Goal: Check status: Check status

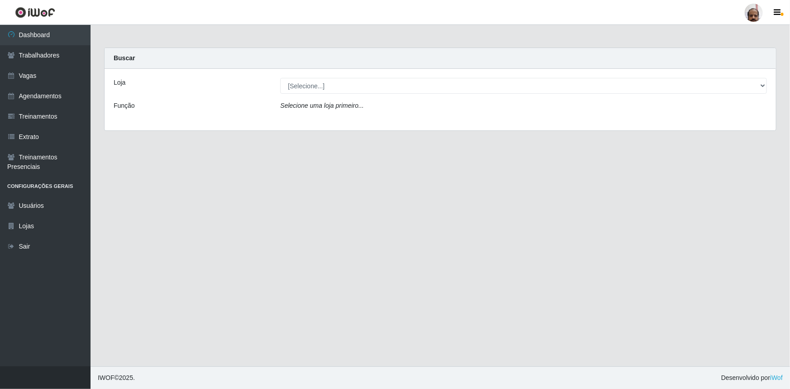
click at [303, 87] on select "[Selecione...] Mar Vermelho - Loja 05" at bounding box center [523, 86] width 487 height 16
select select "252"
click at [280, 78] on select "[Selecione...] Mar Vermelho - Loja 05" at bounding box center [523, 86] width 487 height 16
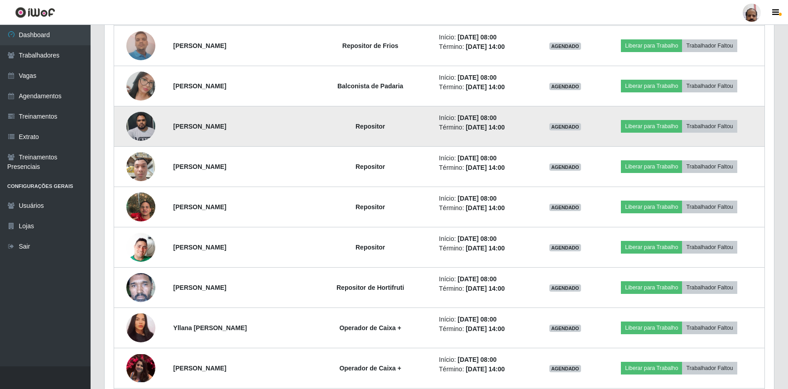
scroll to position [453, 0]
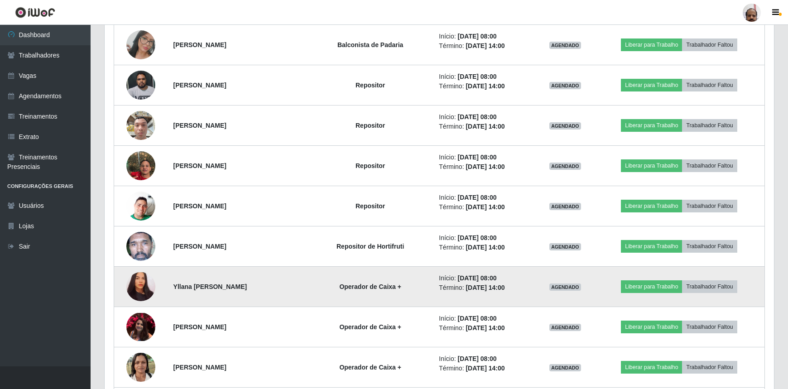
click at [136, 288] on img at bounding box center [140, 286] width 29 height 31
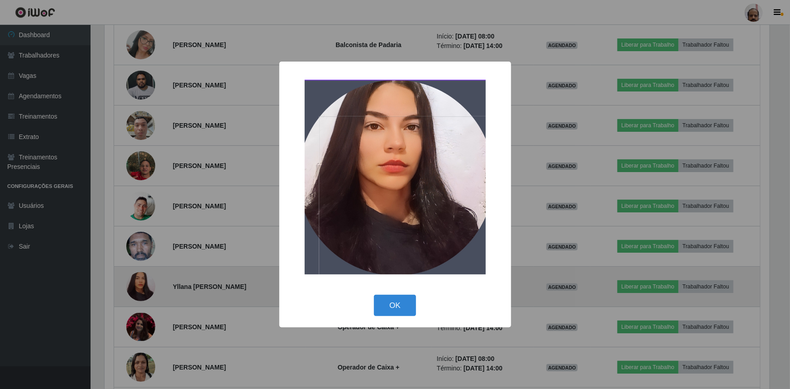
click at [136, 288] on div "× OK Cancel" at bounding box center [395, 194] width 790 height 389
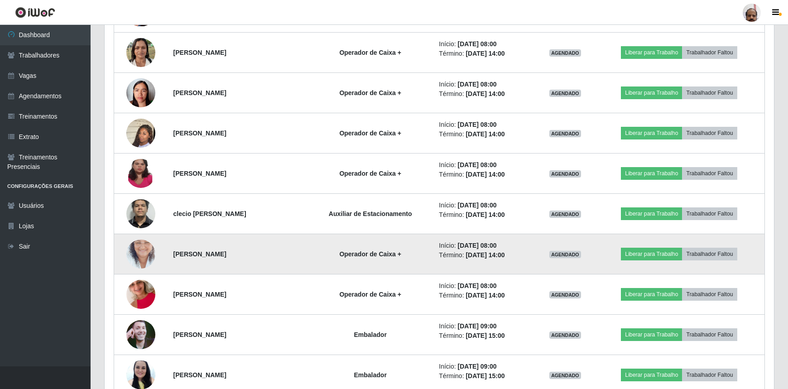
scroll to position [823, 0]
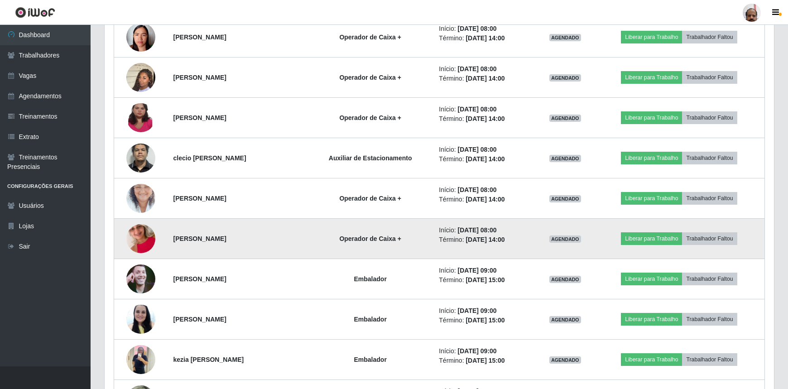
click at [139, 238] on img at bounding box center [140, 239] width 29 height 52
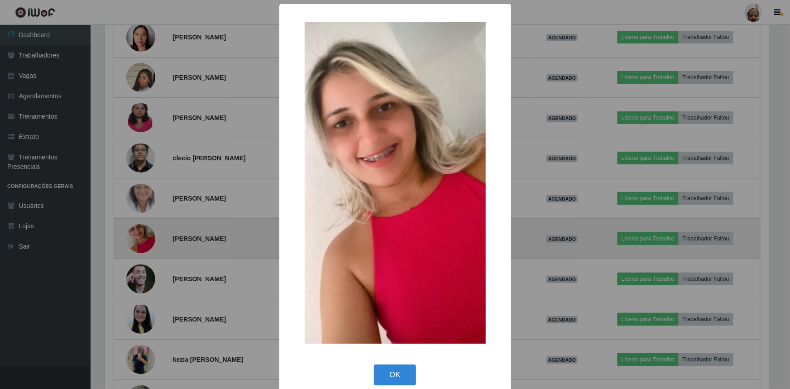
click at [139, 238] on div "× OK Cancel" at bounding box center [395, 194] width 790 height 389
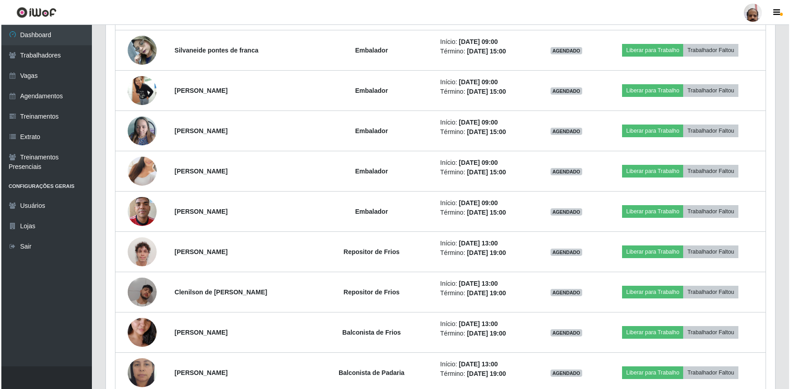
scroll to position [1153, 0]
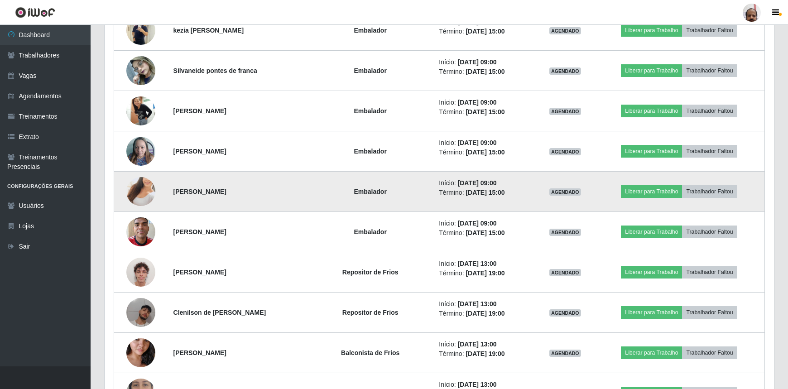
click at [139, 189] on img at bounding box center [140, 192] width 29 height 52
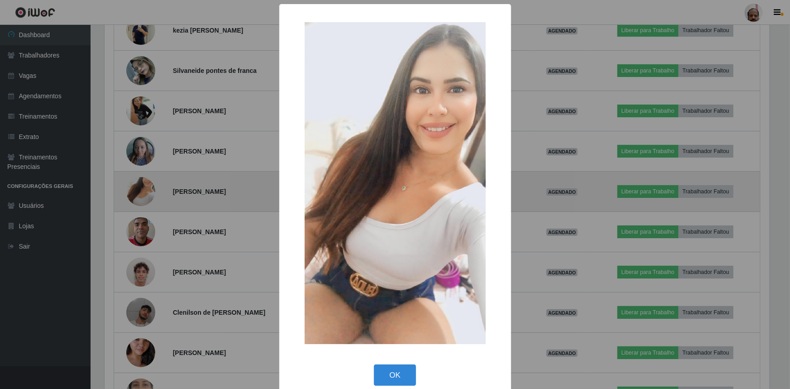
click at [139, 189] on div "× OK Cancel" at bounding box center [395, 194] width 790 height 389
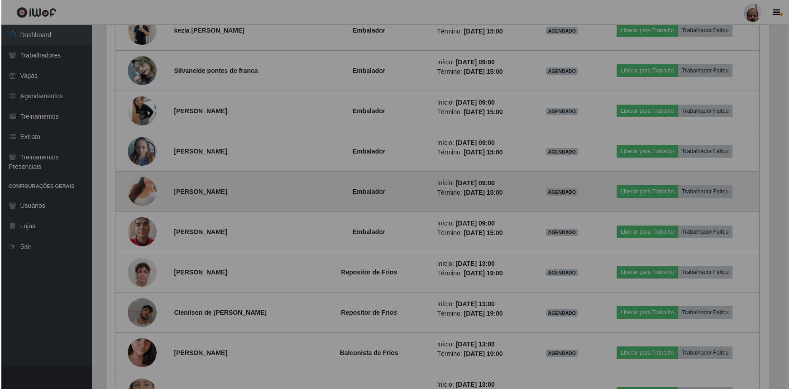
scroll to position [188, 669]
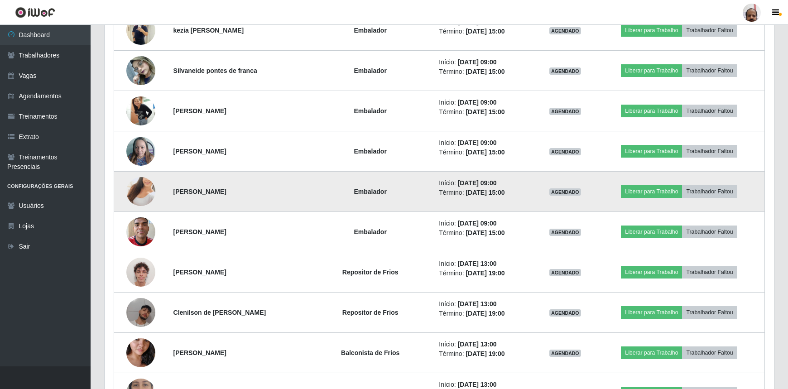
click at [139, 189] on img at bounding box center [140, 192] width 29 height 52
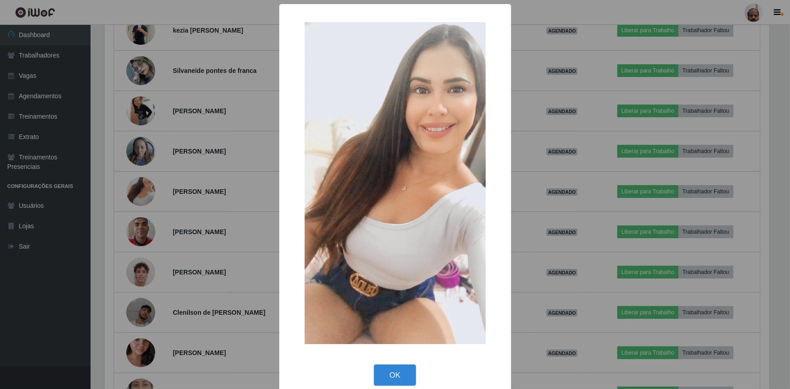
click at [154, 163] on div "× OK Cancel" at bounding box center [395, 194] width 790 height 389
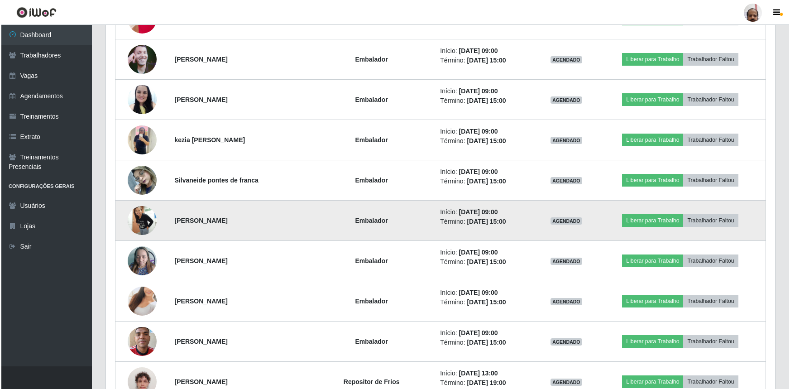
scroll to position [1029, 0]
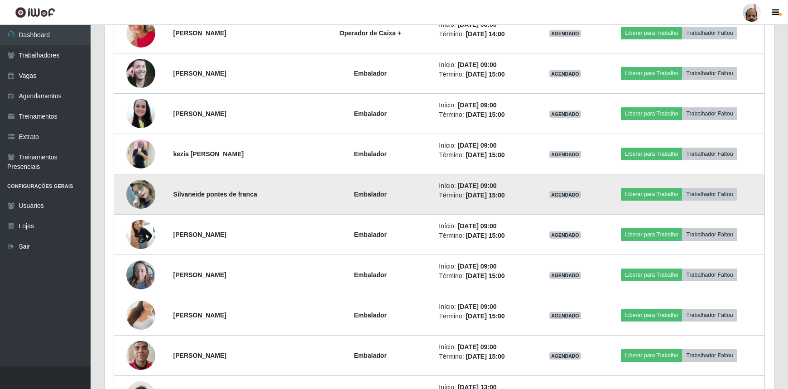
click at [135, 199] on img at bounding box center [140, 194] width 29 height 38
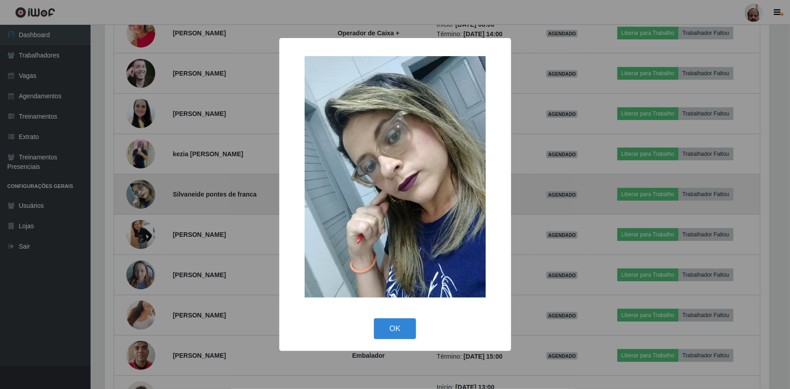
click at [135, 199] on div "× OK Cancel" at bounding box center [395, 194] width 790 height 389
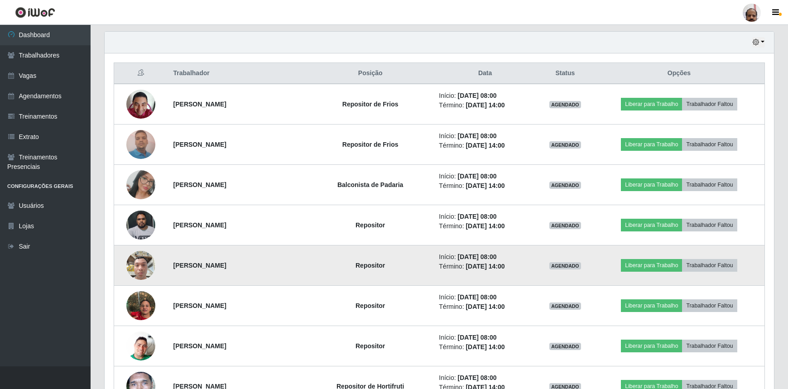
scroll to position [288, 0]
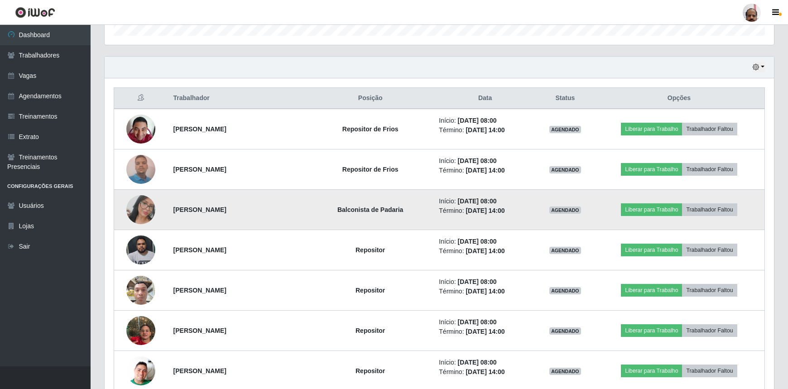
click at [137, 210] on img at bounding box center [140, 210] width 29 height 52
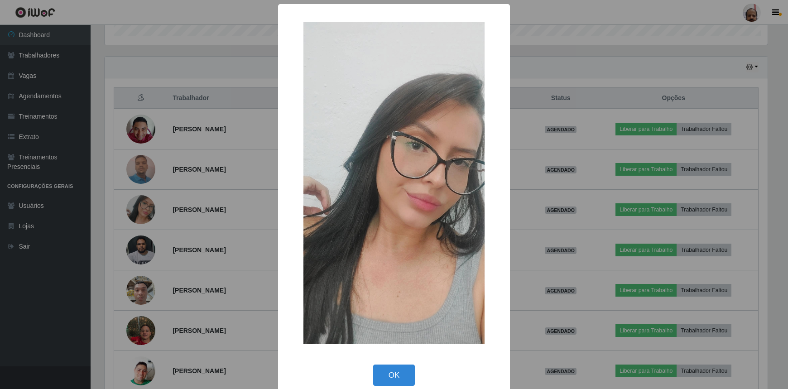
scroll to position [188, 665]
click at [140, 210] on div "× OK Cancel" at bounding box center [395, 194] width 790 height 389
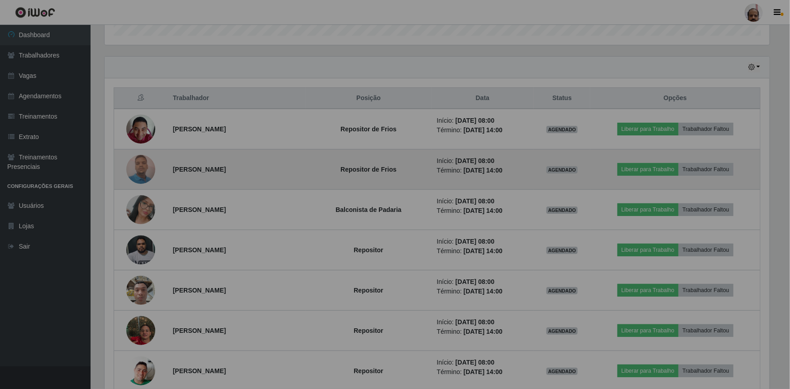
scroll to position [188, 669]
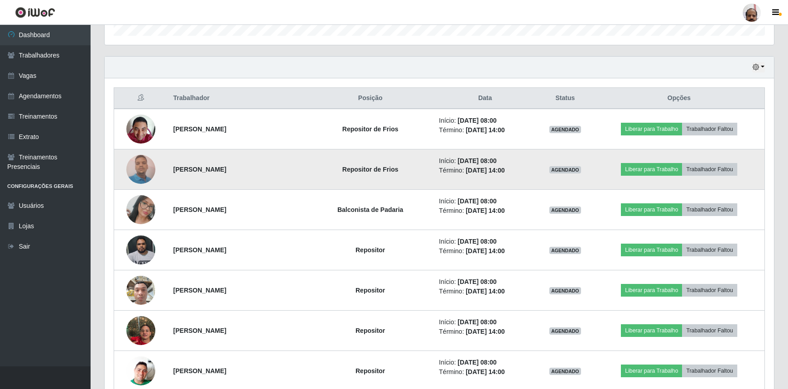
click at [135, 170] on img at bounding box center [140, 169] width 29 height 38
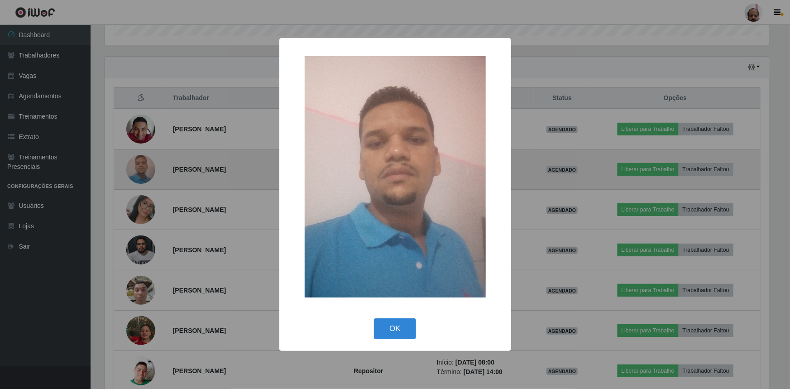
click at [135, 170] on div "× OK Cancel" at bounding box center [395, 194] width 790 height 389
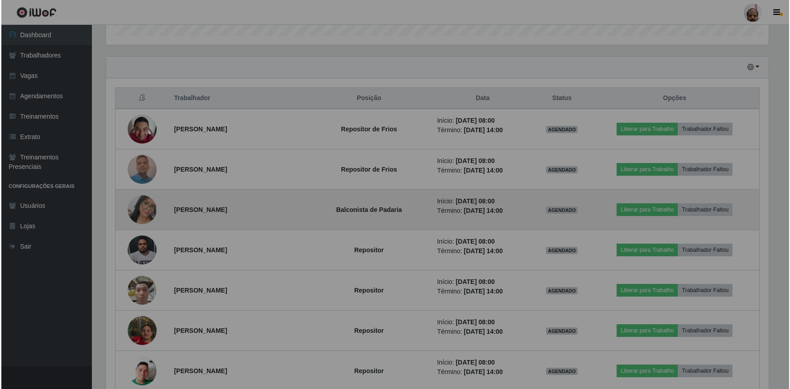
scroll to position [188, 669]
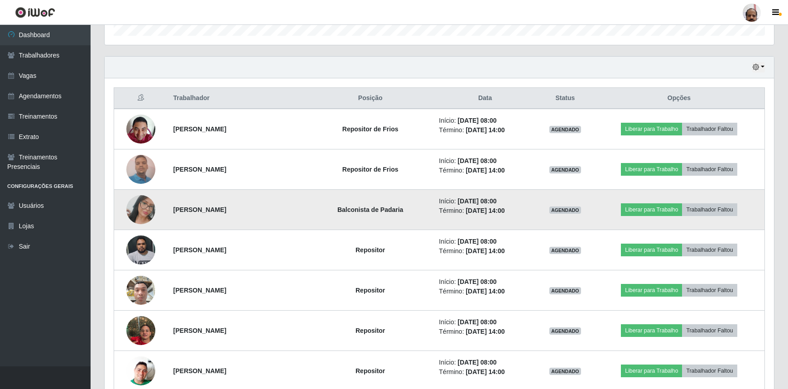
click at [142, 207] on img at bounding box center [140, 210] width 29 height 52
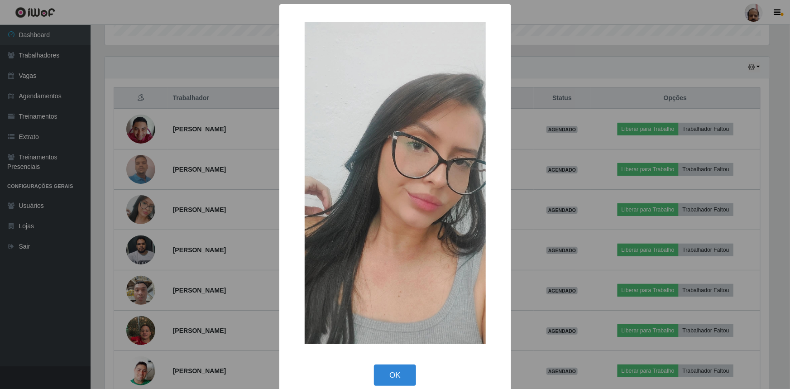
click at [141, 202] on div "× OK Cancel" at bounding box center [395, 194] width 790 height 389
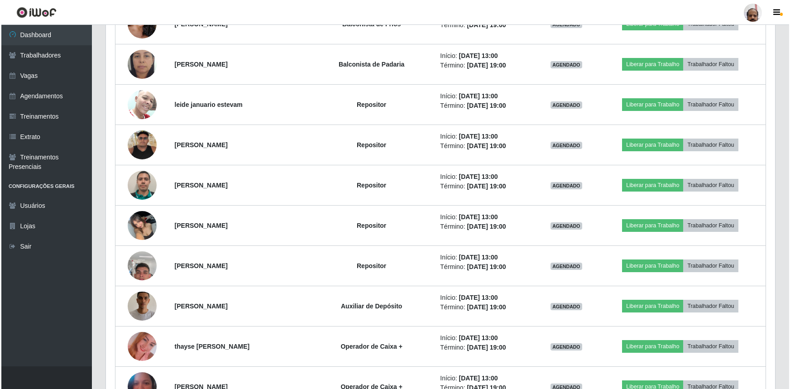
scroll to position [1482, 0]
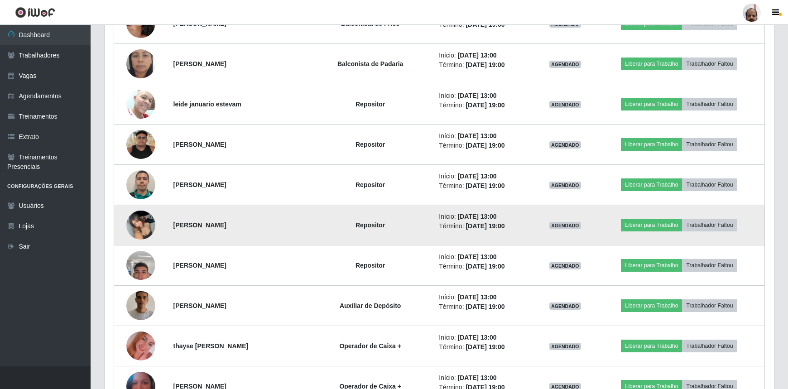
click at [140, 225] on img at bounding box center [140, 225] width 29 height 38
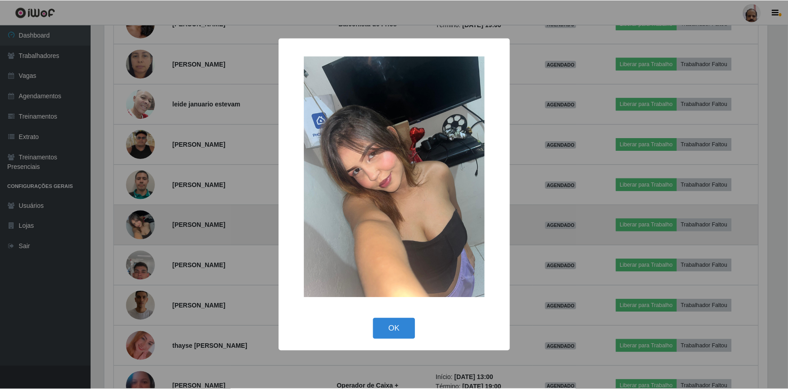
scroll to position [188, 665]
click at [140, 225] on div "× OK Cancel" at bounding box center [395, 194] width 790 height 389
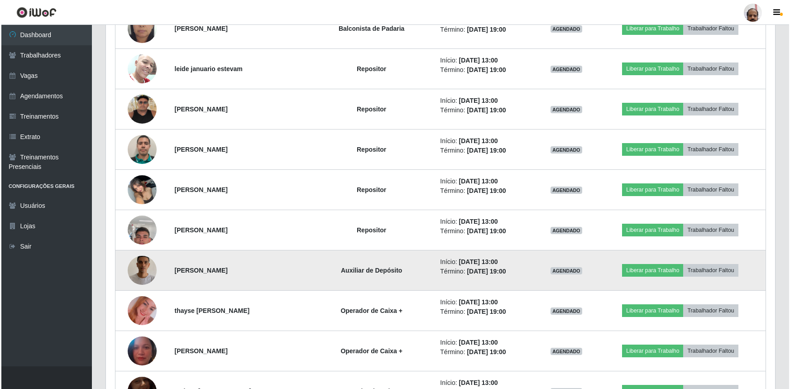
scroll to position [1564, 0]
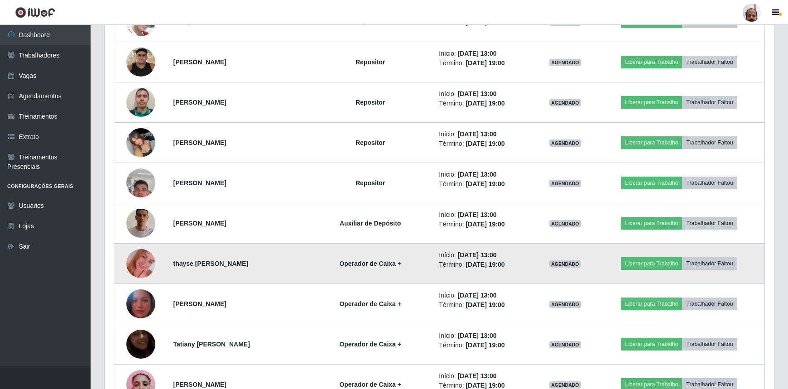
click at [145, 264] on img at bounding box center [140, 264] width 29 height 52
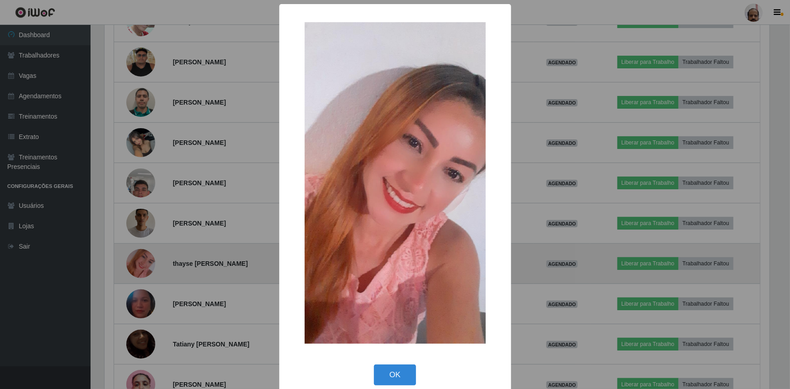
click at [145, 264] on div "× OK Cancel" at bounding box center [395, 194] width 790 height 389
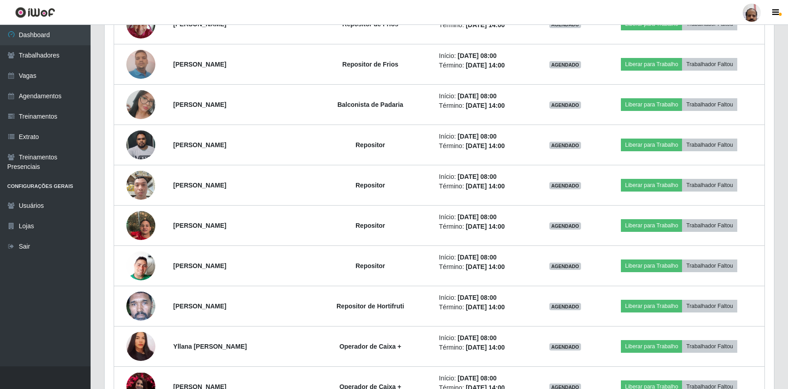
scroll to position [412, 0]
